Goal: Task Accomplishment & Management: Use online tool/utility

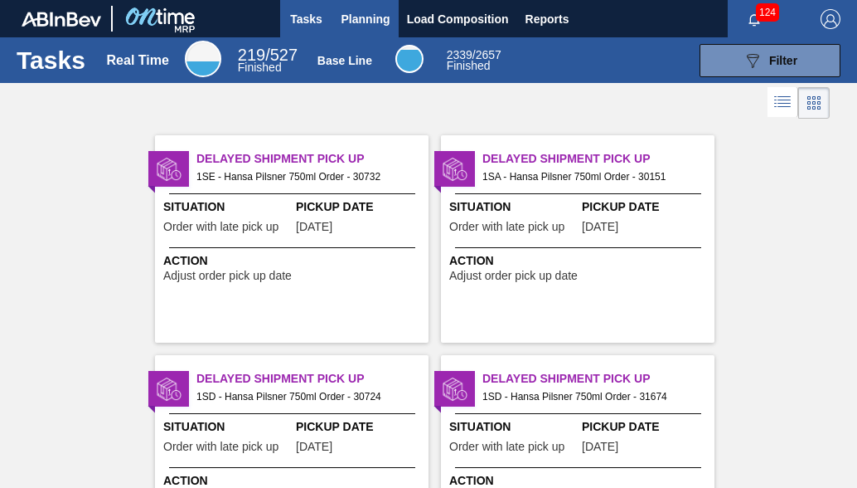
click at [366, 24] on span "Planning" at bounding box center [366, 19] width 49 height 20
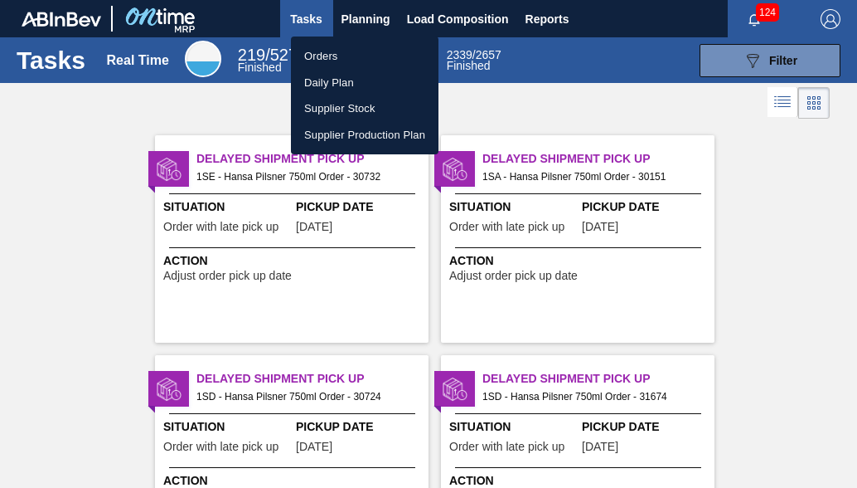
click at [328, 55] on li "Orders" at bounding box center [365, 56] width 148 height 27
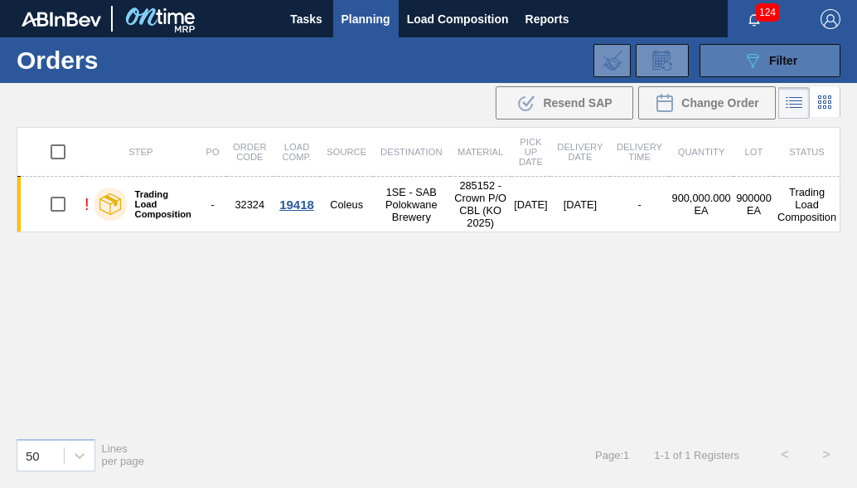
click at [773, 55] on span "Filter" at bounding box center [783, 60] width 28 height 13
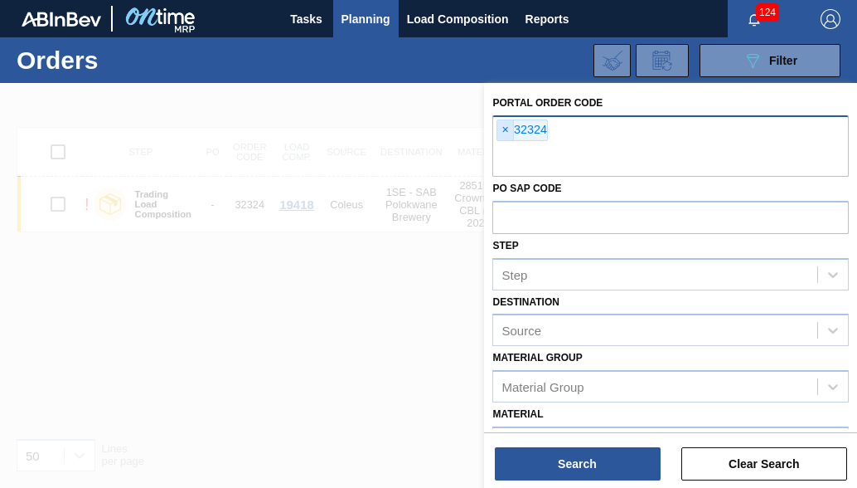
click at [504, 127] on span "×" at bounding box center [506, 130] width 16 height 20
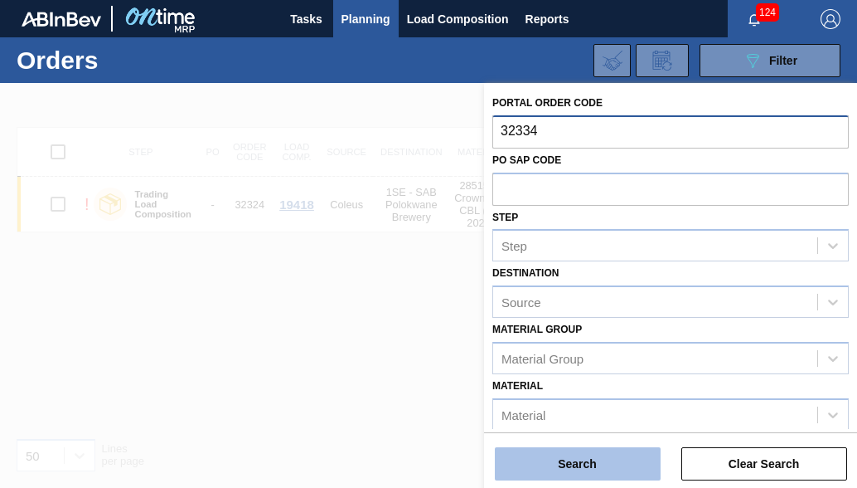
type input "32334"
click at [590, 464] on button "Search" at bounding box center [578, 463] width 166 height 33
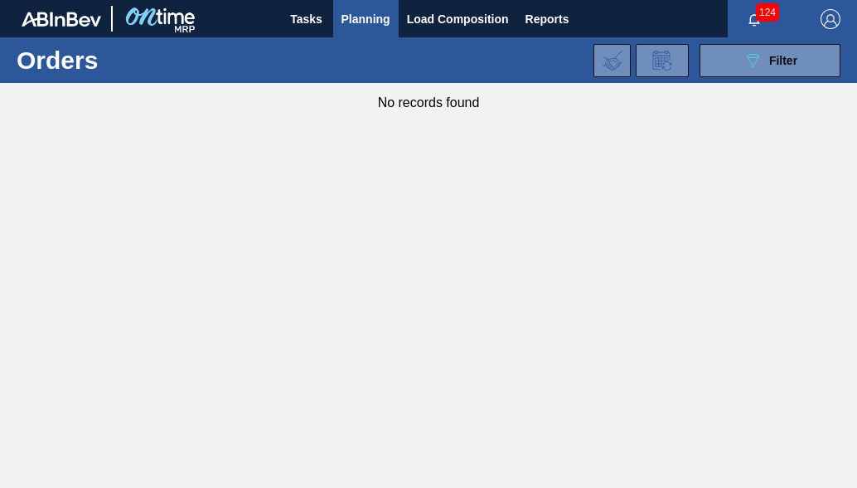
click at [368, 21] on span "Planning" at bounding box center [366, 19] width 49 height 20
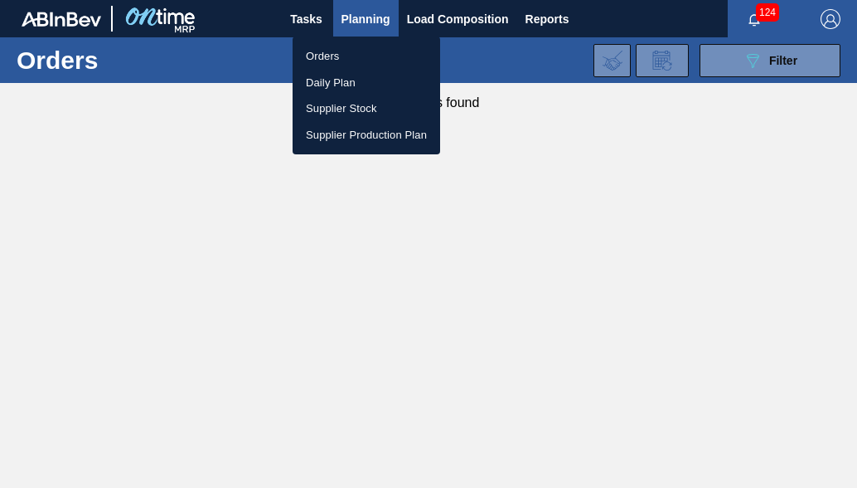
click at [344, 57] on li "Orders" at bounding box center [367, 56] width 148 height 27
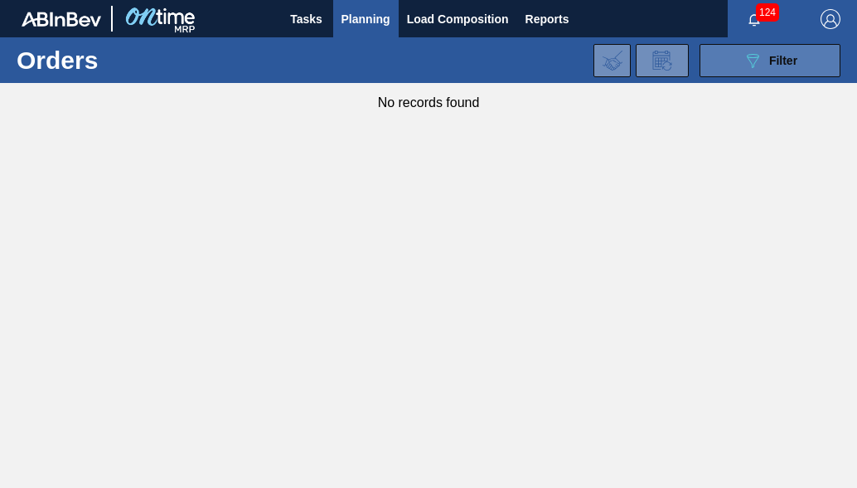
click at [818, 62] on button "089F7B8B-B2A5-4AFE-B5C0-19BA573D28AC Filter" at bounding box center [770, 60] width 141 height 33
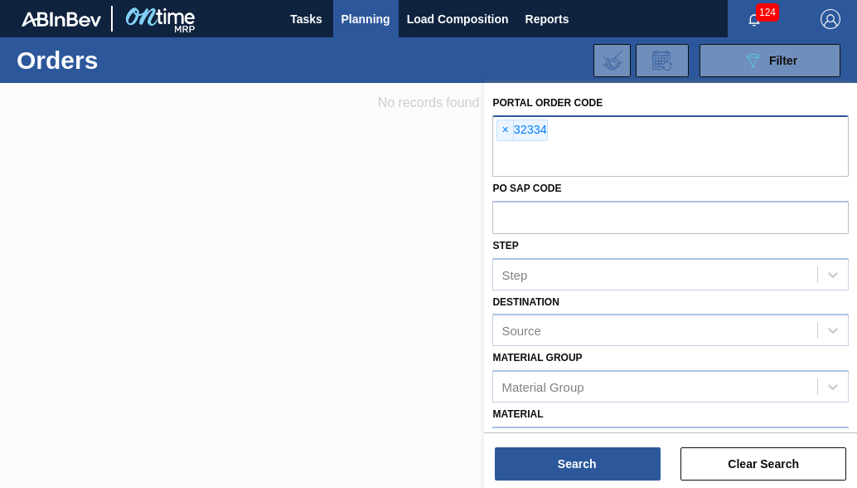
click at [543, 132] on div "× 32334" at bounding box center [522, 130] width 51 height 22
click at [506, 132] on span "×" at bounding box center [506, 130] width 16 height 20
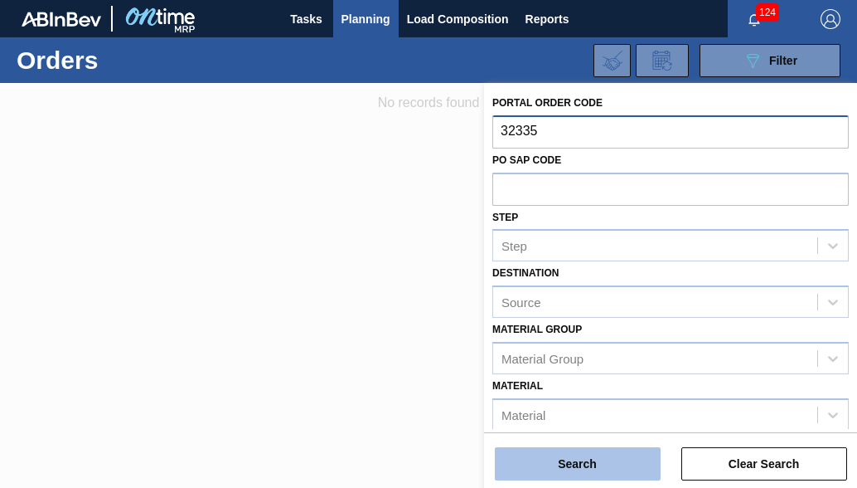
type input "32335"
click at [594, 457] on button "Search" at bounding box center [578, 463] width 166 height 33
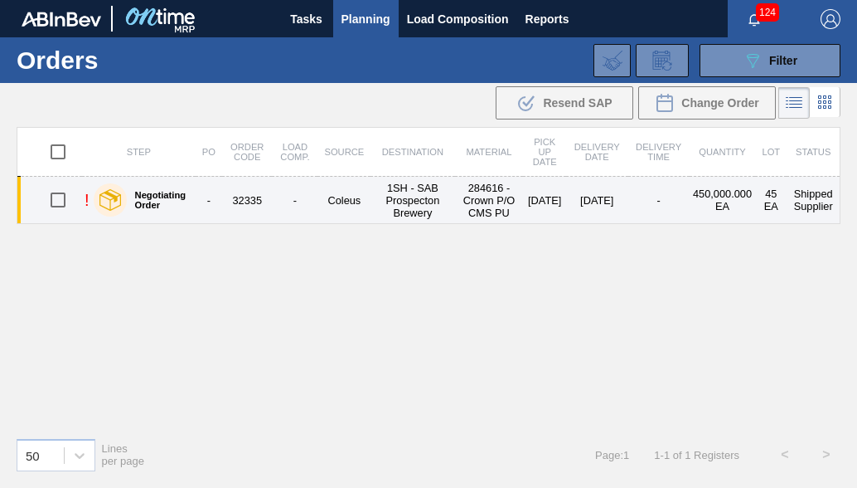
click at [330, 210] on td "Coleus" at bounding box center [344, 200] width 53 height 47
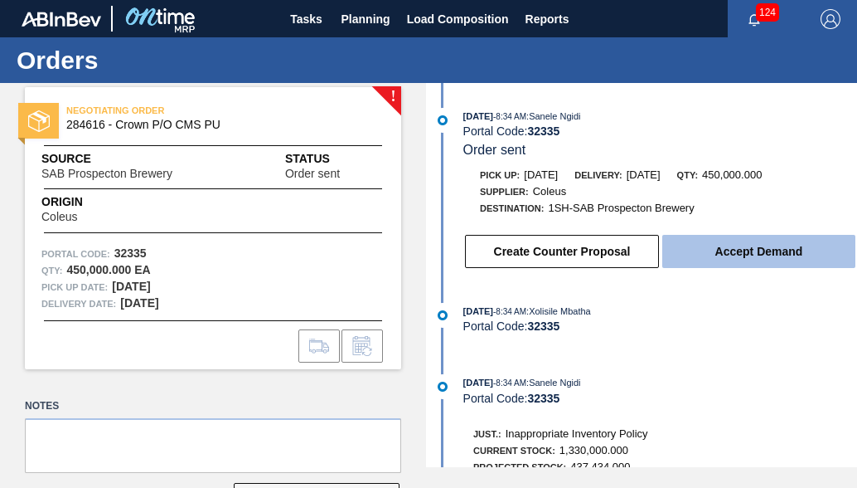
click at [804, 250] on button "Accept Demand" at bounding box center [759, 251] width 193 height 33
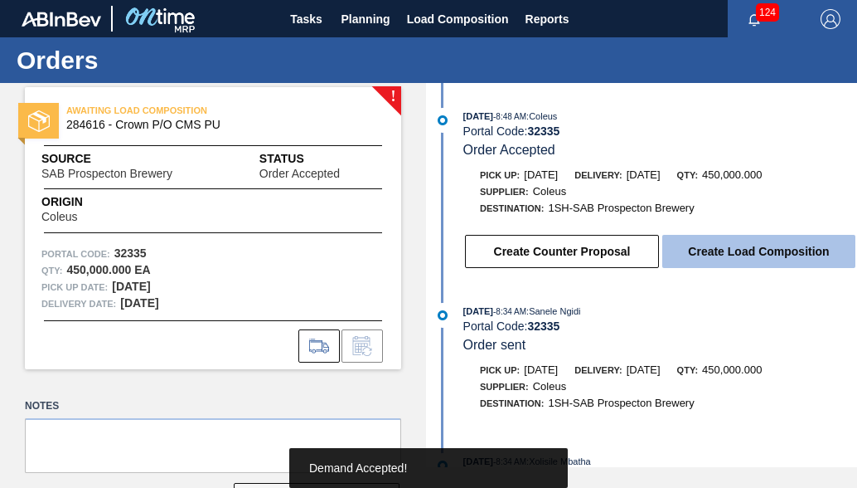
click at [779, 252] on button "Create Load Composition" at bounding box center [759, 251] width 193 height 33
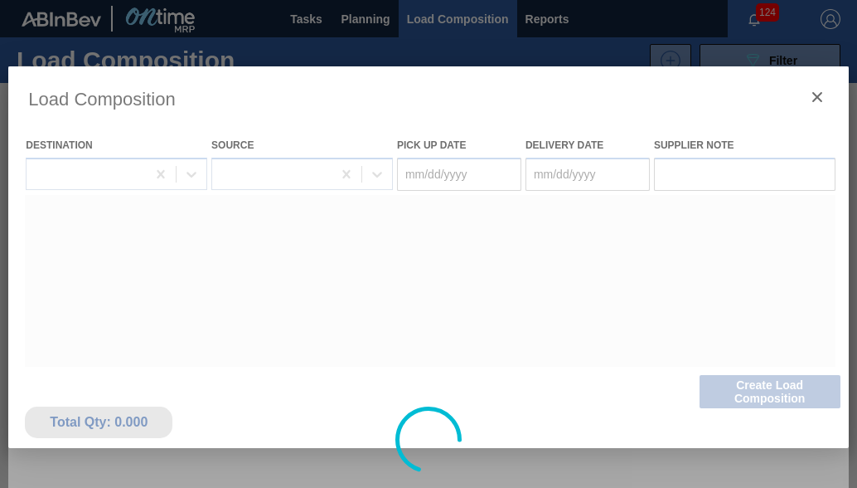
type Date "[DATE]"
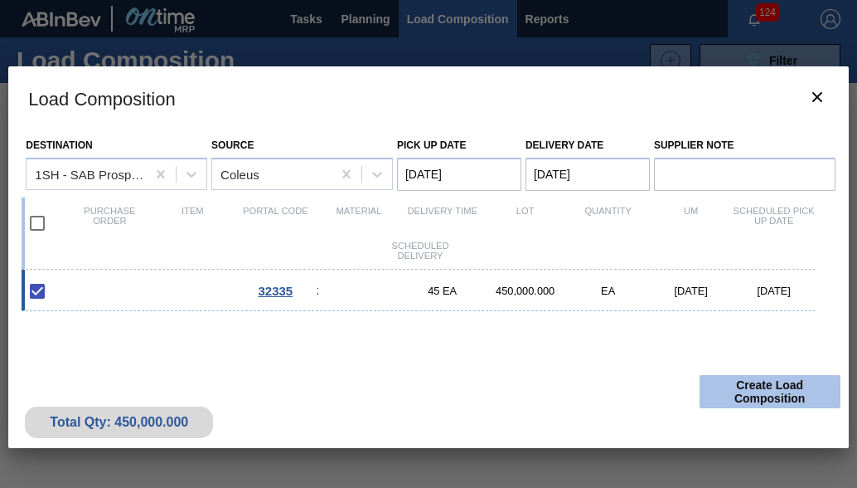
click at [756, 389] on button "Create Load Composition" at bounding box center [770, 391] width 141 height 33
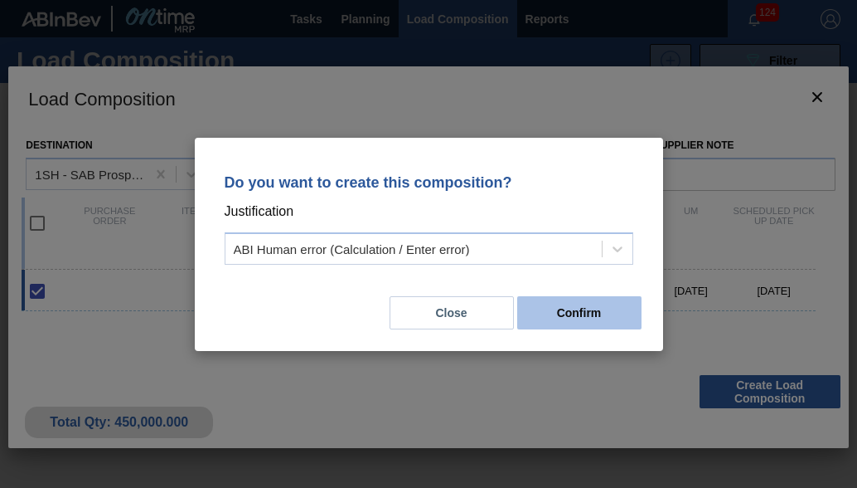
click at [554, 313] on button "Confirm" at bounding box center [579, 312] width 124 height 33
